Goal: Find specific page/section: Find specific page/section

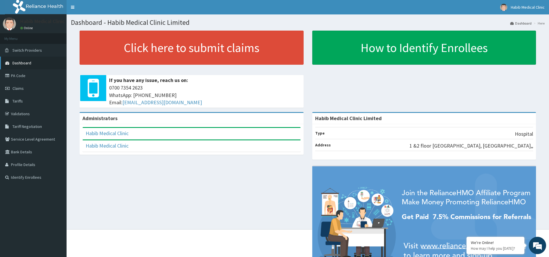
click at [27, 63] on span "Dashboard" at bounding box center [21, 62] width 19 height 5
click at [20, 75] on link "PA Code" at bounding box center [33, 75] width 67 height 13
